Goal: Task Accomplishment & Management: Complete application form

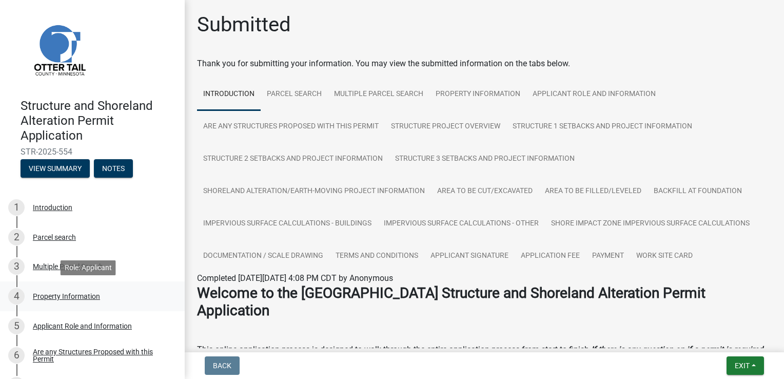
click at [80, 297] on div "Property Information" at bounding box center [66, 296] width 67 height 7
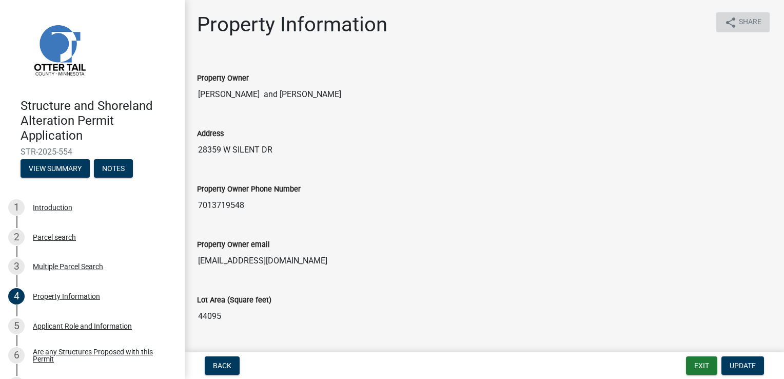
click at [725, 19] on icon "share" at bounding box center [731, 22] width 12 height 12
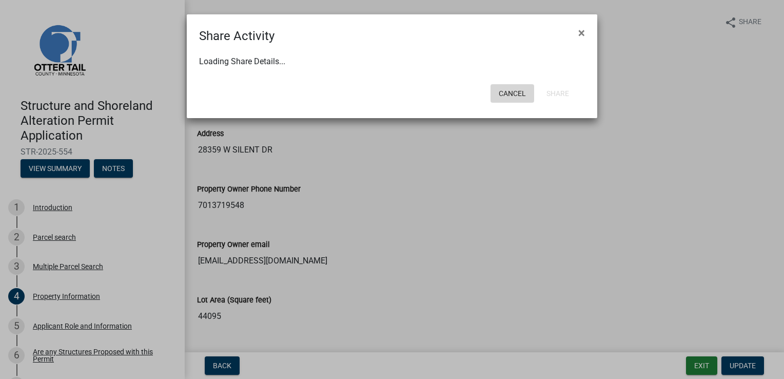
click at [511, 99] on button "Cancel" at bounding box center [513, 93] width 44 height 18
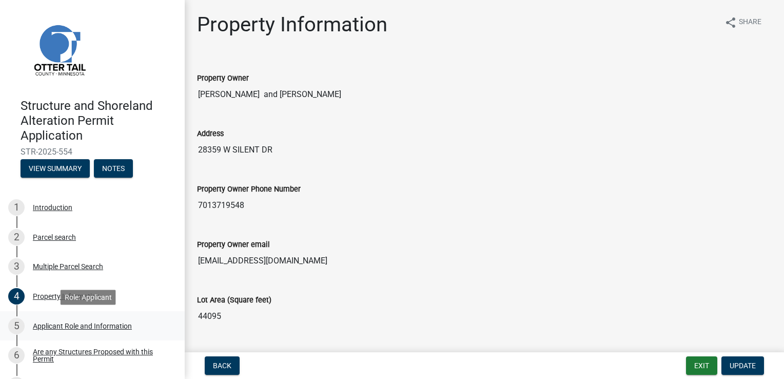
click at [79, 327] on div "Applicant Role and Information" at bounding box center [82, 325] width 99 height 7
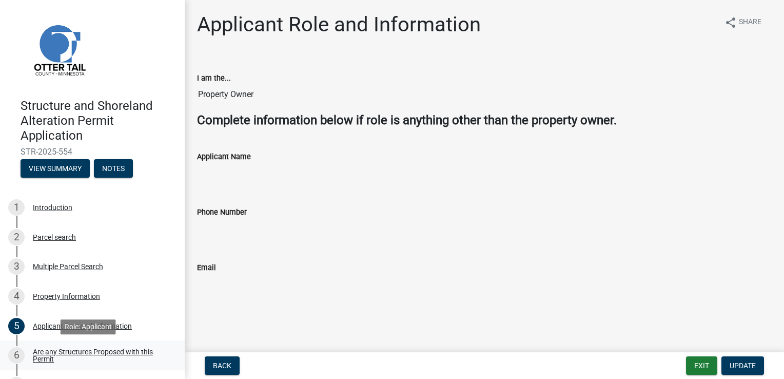
click at [71, 352] on div "Are any Structures Proposed with this Permit" at bounding box center [101, 355] width 136 height 14
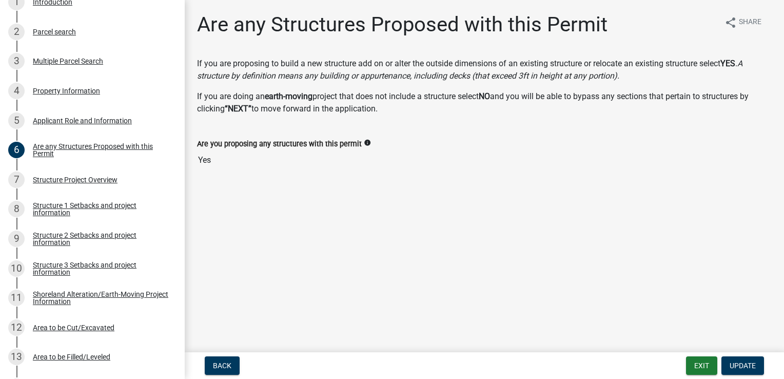
scroll to position [210, 0]
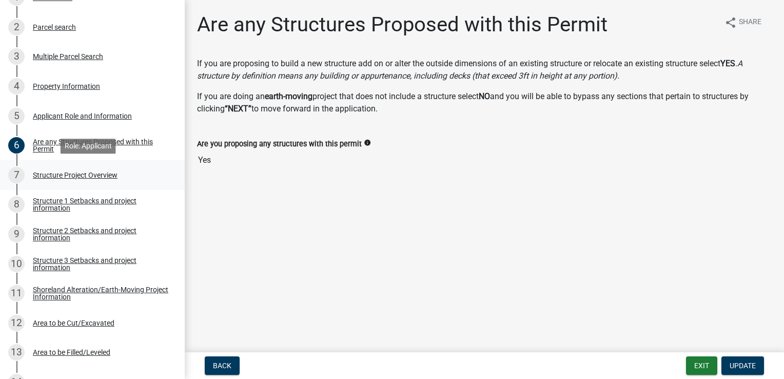
click at [90, 175] on div "Structure Project Overview" at bounding box center [75, 174] width 85 height 7
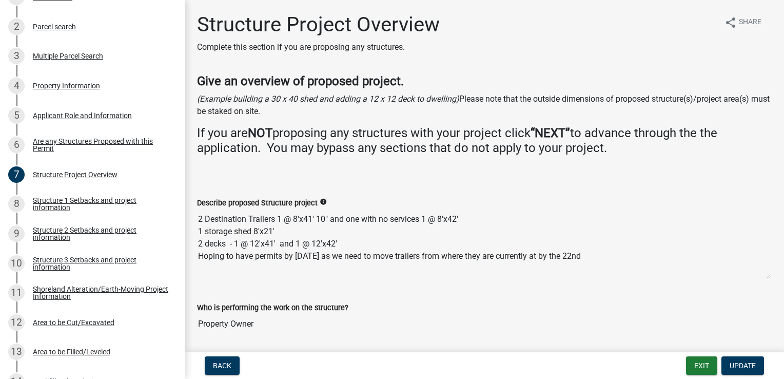
scroll to position [210, 0]
click at [53, 202] on div "Structure 1 Setbacks and project information" at bounding box center [101, 204] width 136 height 14
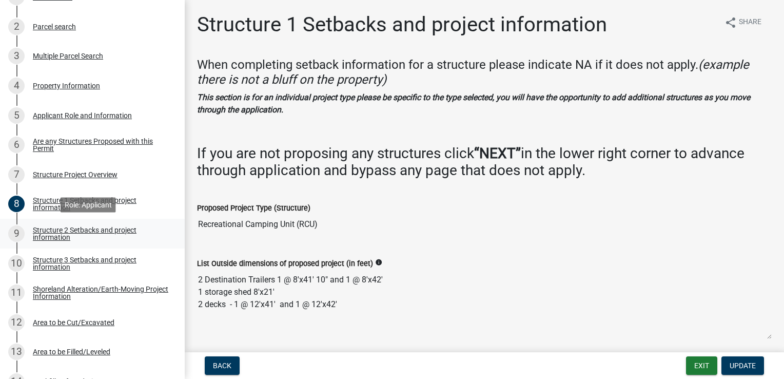
click at [55, 237] on div "Structure 2 Setbacks and project information" at bounding box center [101, 233] width 136 height 14
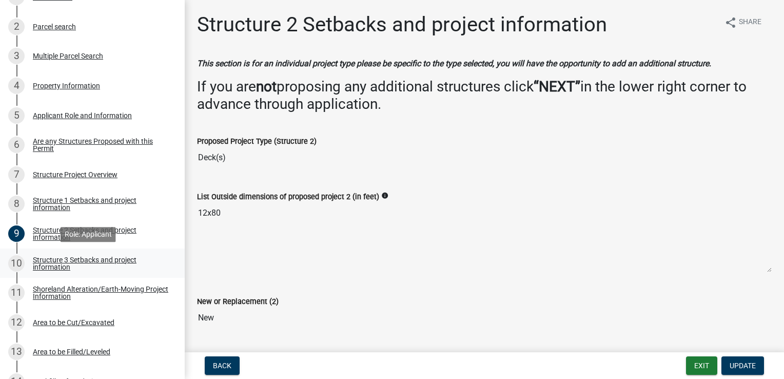
click at [60, 262] on div "Structure 3 Setbacks and project information" at bounding box center [101, 263] width 136 height 14
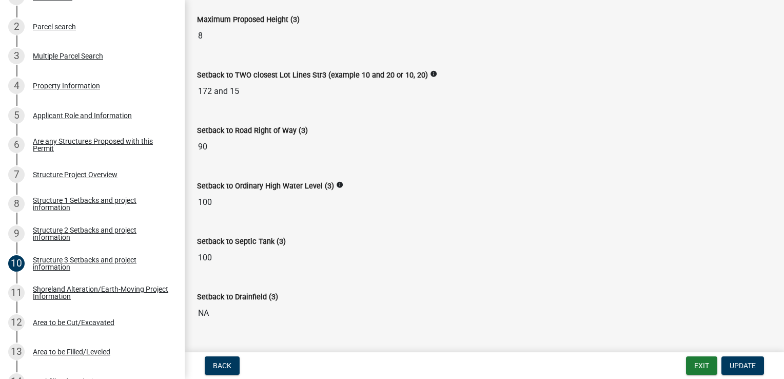
scroll to position [393, 0]
click at [55, 295] on div "Shoreland Alteration/Earth-Moving Project Information" at bounding box center [101, 292] width 136 height 14
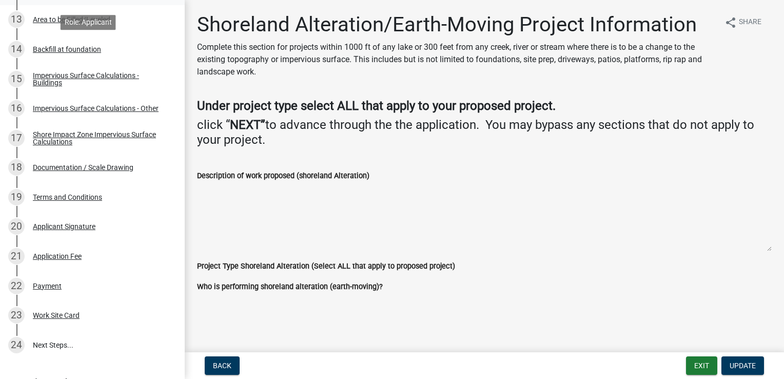
scroll to position [548, 0]
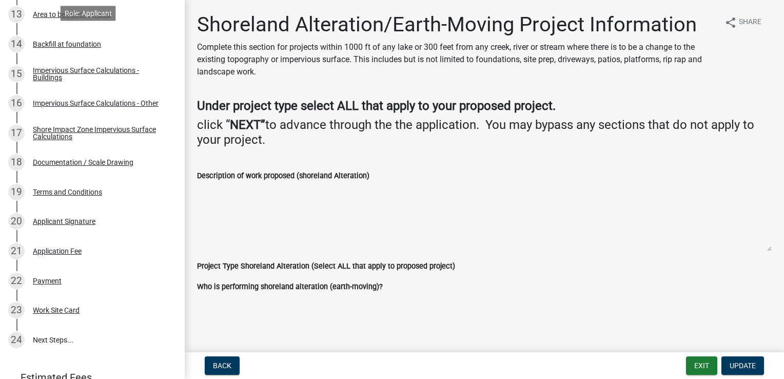
click at [63, 323] on link "23 Work Site Card" at bounding box center [92, 310] width 185 height 30
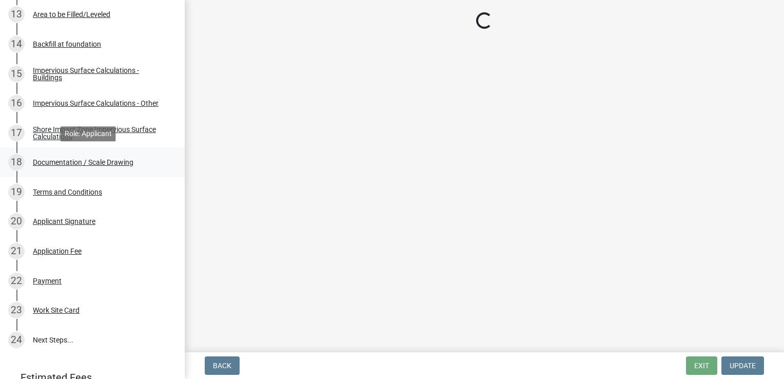
click at [59, 163] on div "Documentation / Scale Drawing" at bounding box center [83, 162] width 101 height 7
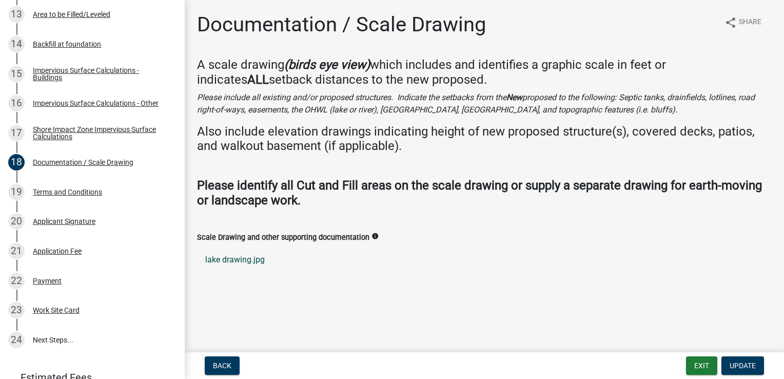
click at [227, 257] on link "lake drawing.jpg" at bounding box center [484, 259] width 575 height 25
click at [85, 192] on div "Terms and Conditions" at bounding box center [67, 191] width 69 height 7
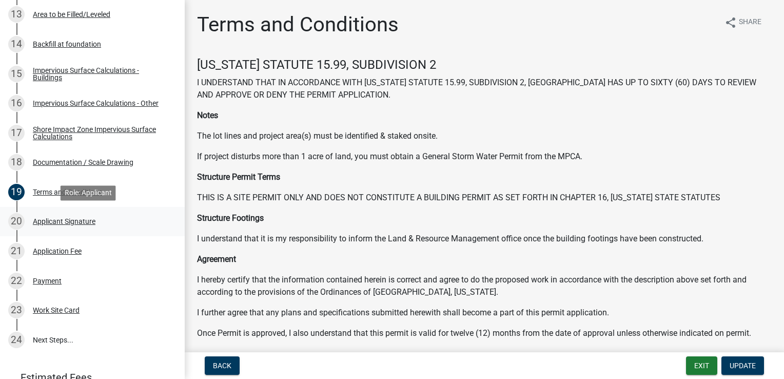
click at [68, 225] on div "20 Applicant Signature" at bounding box center [88, 221] width 160 height 16
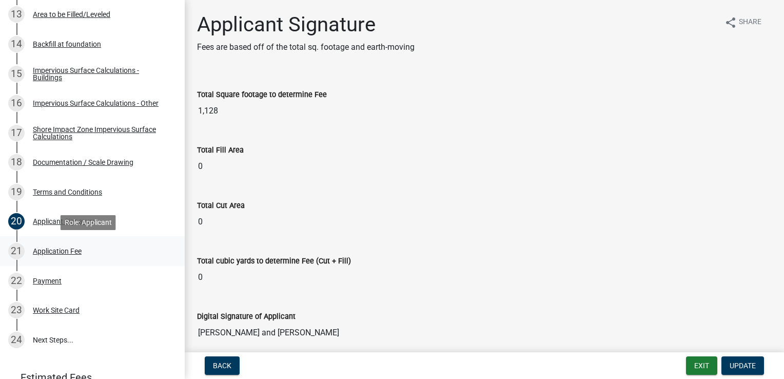
click at [60, 250] on div "Application Fee" at bounding box center [57, 250] width 49 height 7
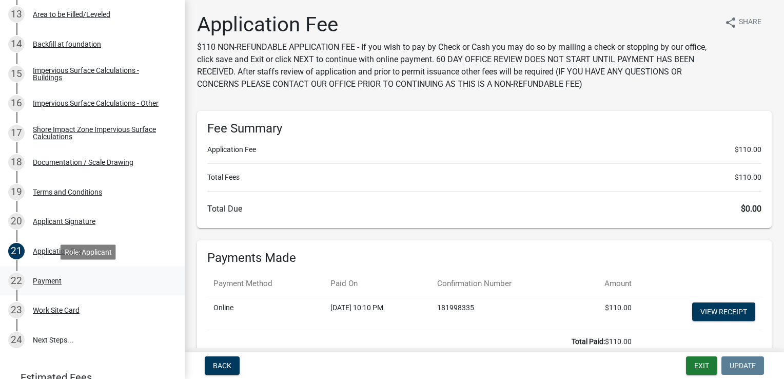
click at [38, 279] on div "Payment" at bounding box center [47, 280] width 29 height 7
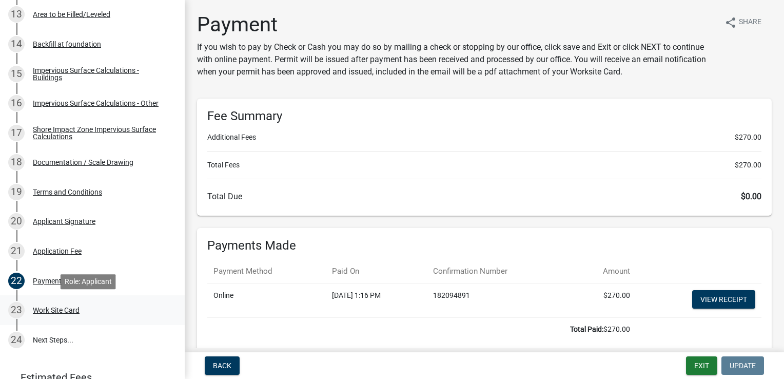
click at [53, 310] on div "Work Site Card" at bounding box center [56, 309] width 47 height 7
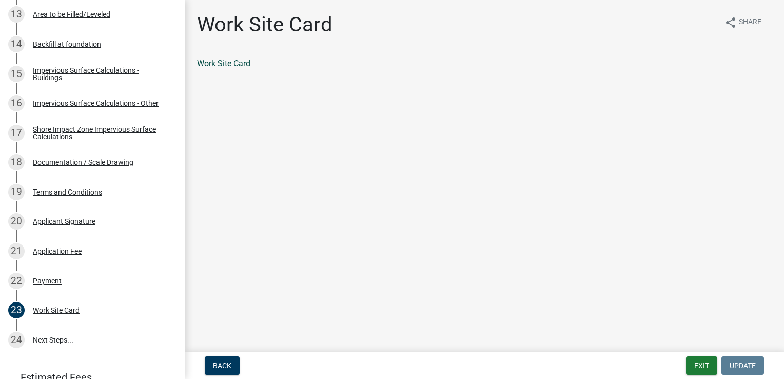
click at [243, 66] on link "Work Site Card" at bounding box center [223, 64] width 53 height 10
click at [57, 341] on link "24 Next Steps..." at bounding box center [92, 340] width 185 height 30
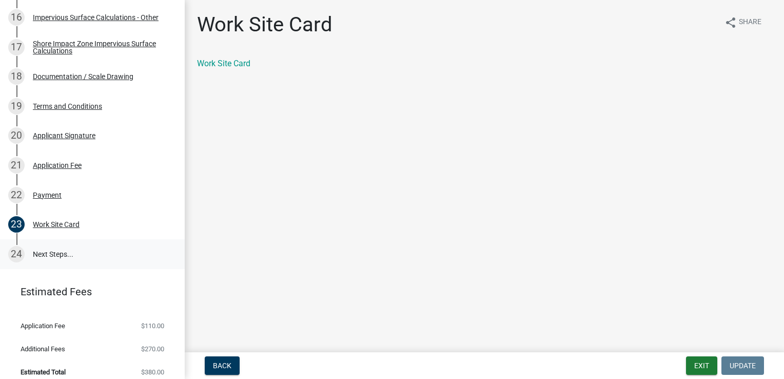
scroll to position [642, 0]
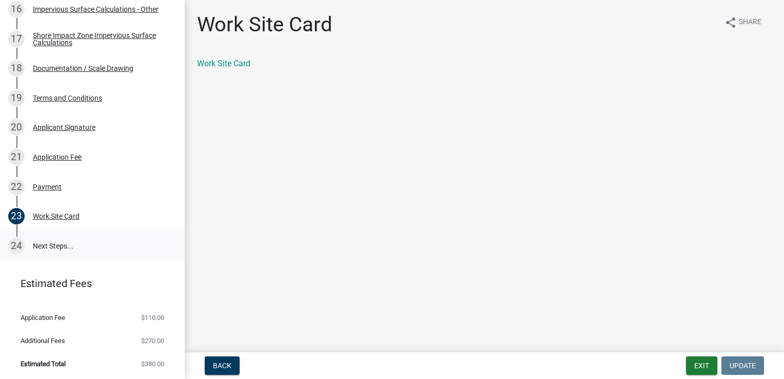
click at [51, 241] on link "24 Next Steps..." at bounding box center [92, 246] width 185 height 30
click at [53, 252] on link "24 Next Steps..." at bounding box center [92, 246] width 185 height 30
